Goal: Find specific page/section: Find specific page/section

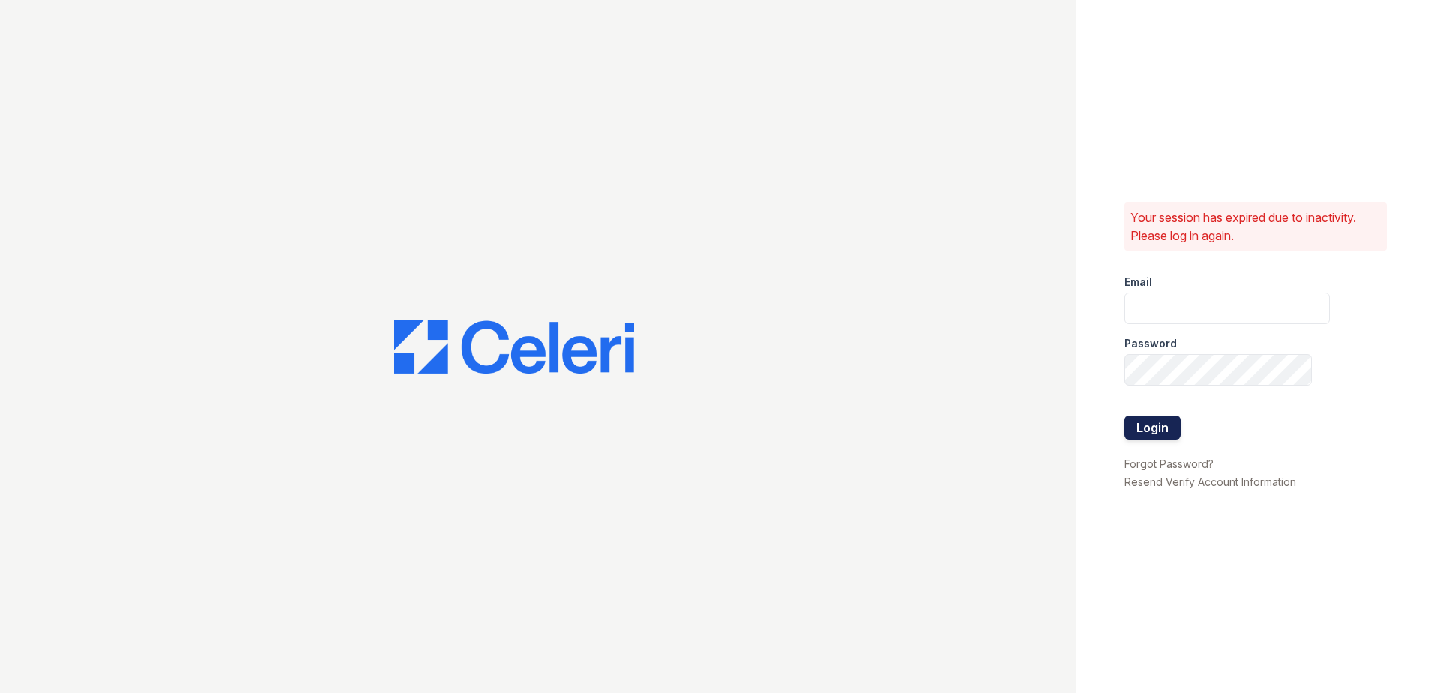
type input "CCarbonell@trinity-pm.com"
click at [1165, 425] on button "Login" at bounding box center [1152, 428] width 56 height 24
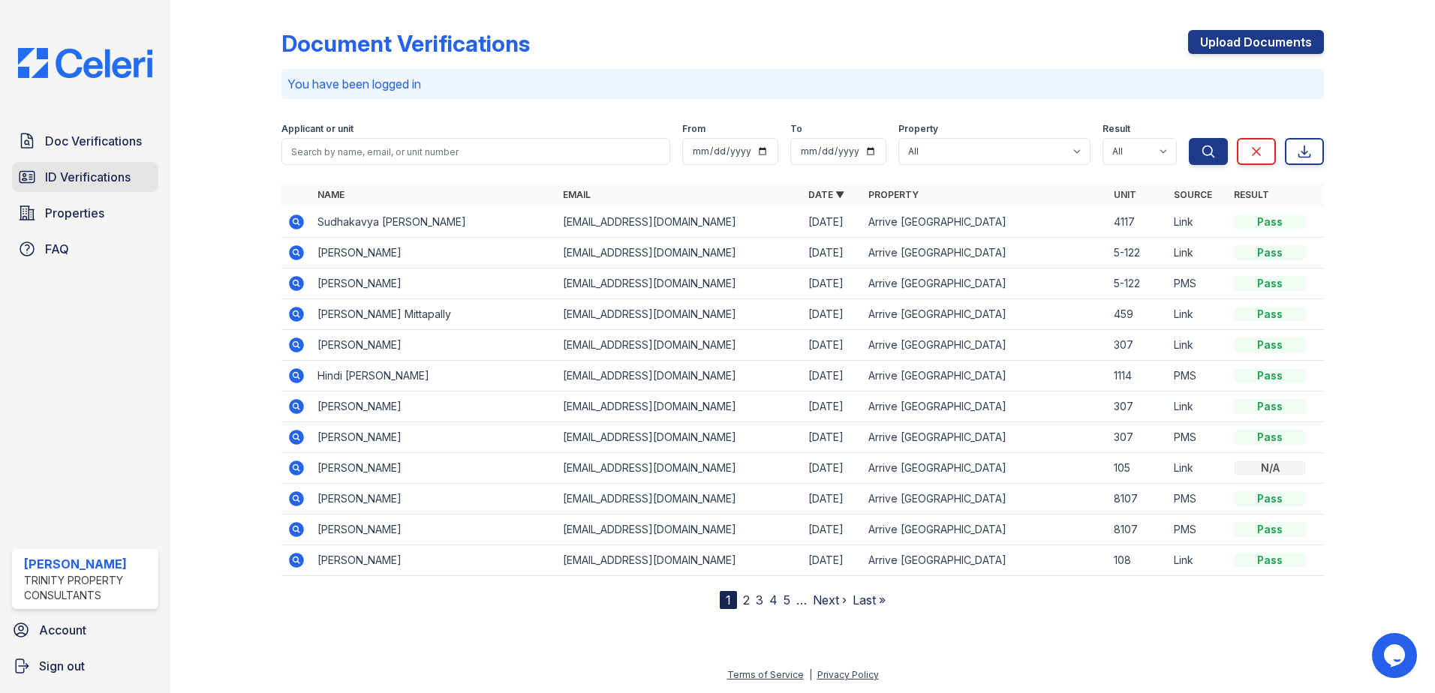
click at [93, 172] on span "ID Verifications" at bounding box center [88, 177] width 86 height 18
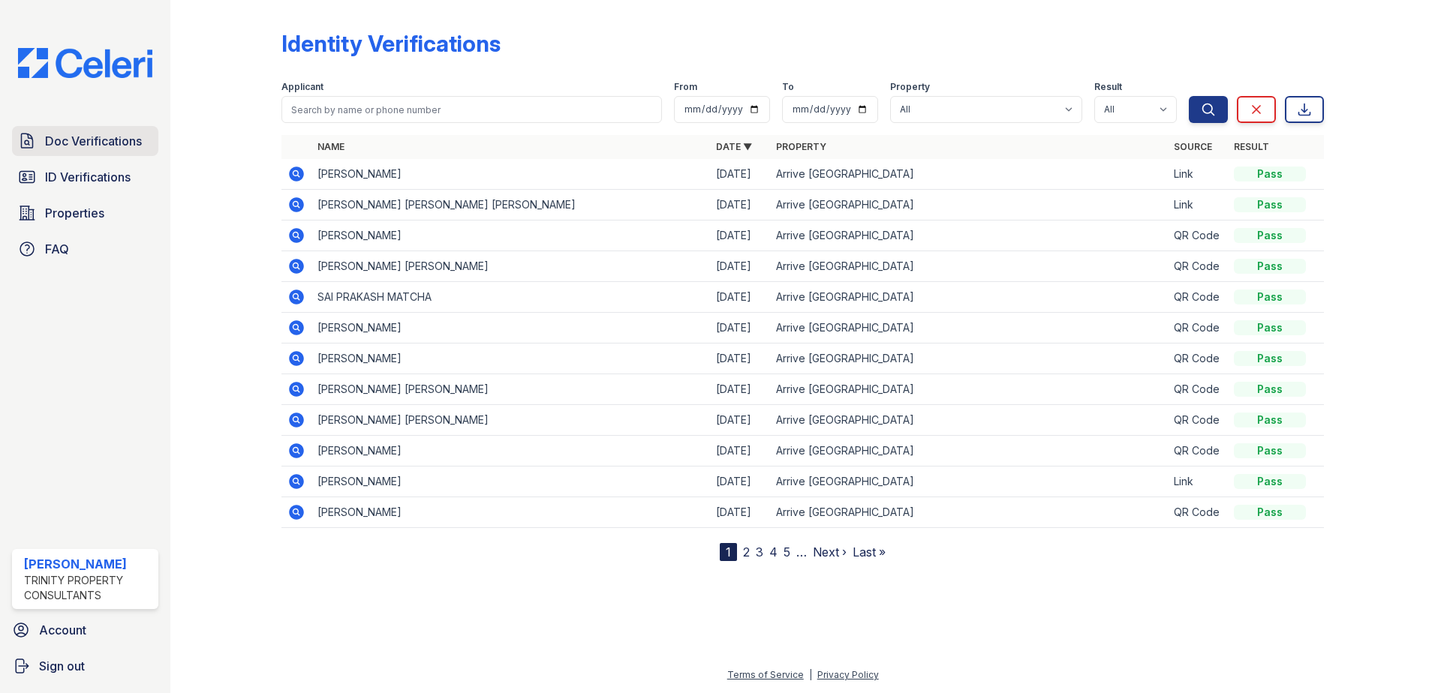
click at [94, 139] on span "Doc Verifications" at bounding box center [93, 141] width 97 height 18
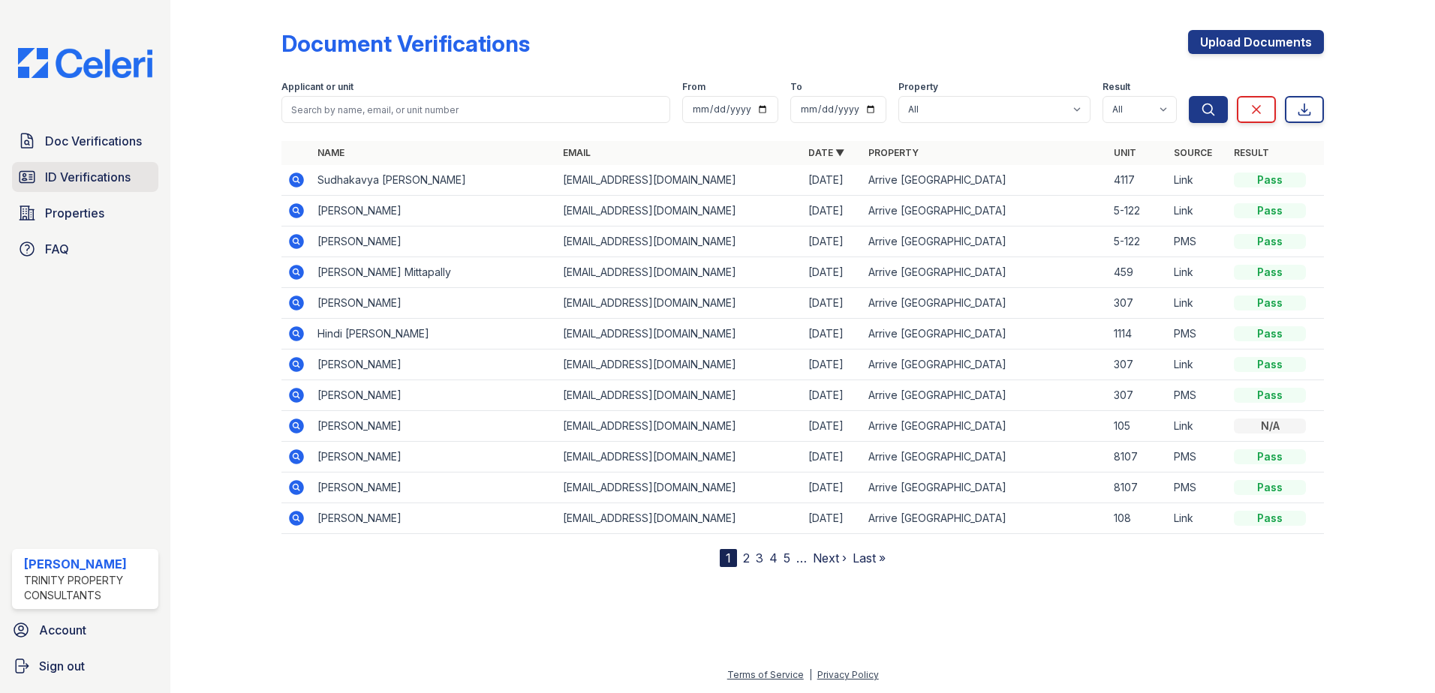
click at [70, 178] on span "ID Verifications" at bounding box center [88, 177] width 86 height 18
